Goal: Task Accomplishment & Management: Manage account settings

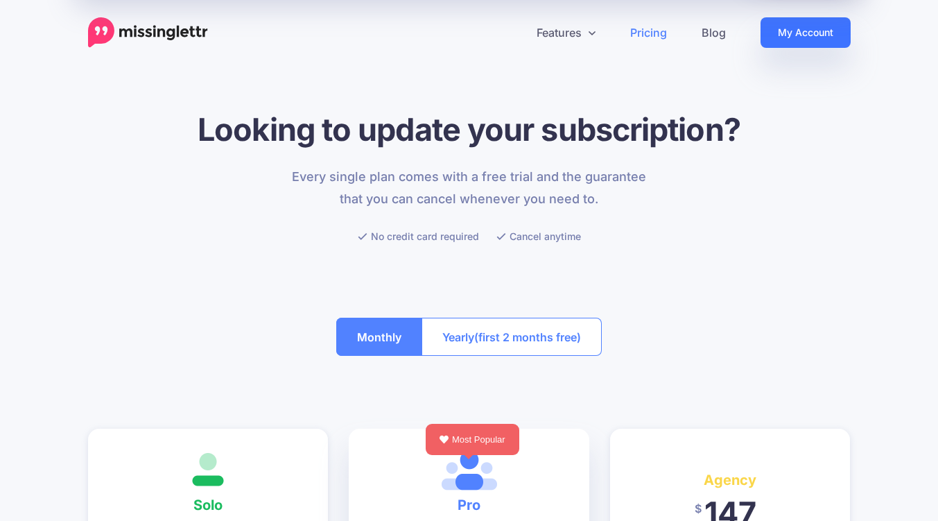
click at [790, 28] on link "My Account" at bounding box center [806, 32] width 90 height 31
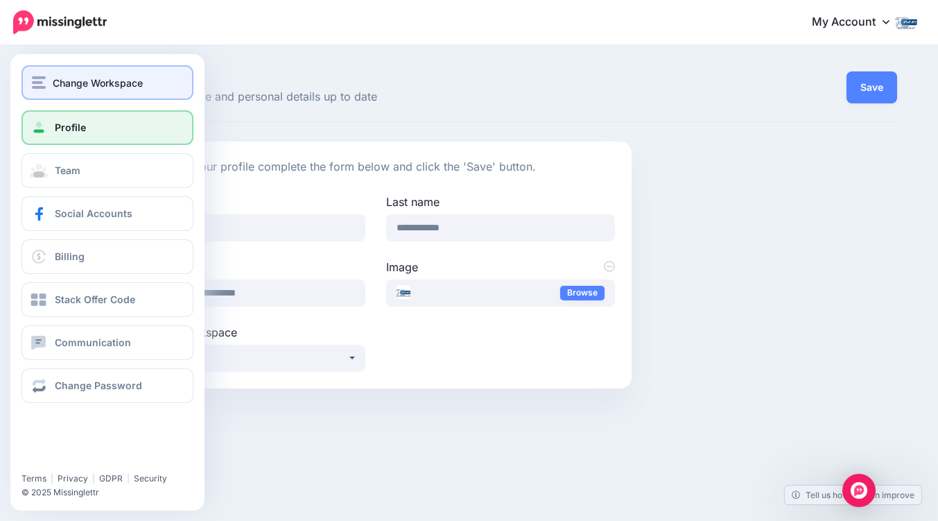
click at [65, 78] on span "Change Workspace" at bounding box center [98, 83] width 90 height 16
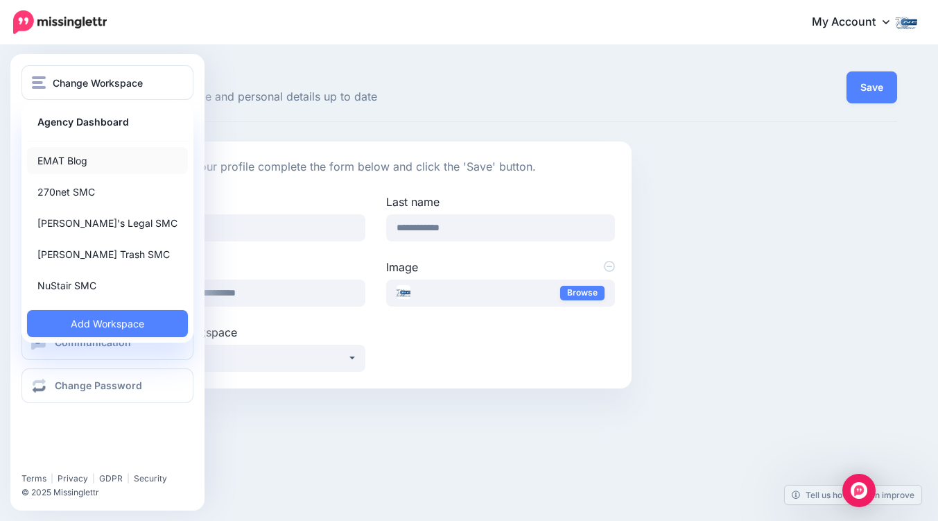
click at [65, 158] on link "EMAT Blog" at bounding box center [107, 160] width 161 height 27
